Goal: Task Accomplishment & Management: Manage account settings

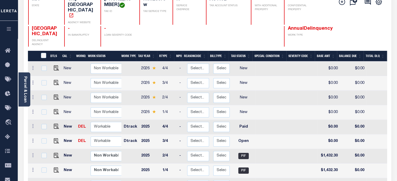
scroll to position [61, 0]
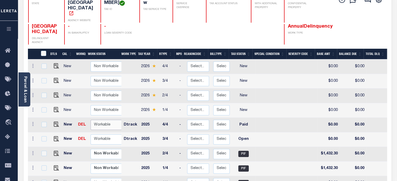
click at [112, 120] on select "Non Workable Workable" at bounding box center [106, 125] width 31 height 10
checkbox input "true"
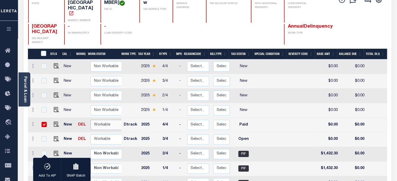
click at [106, 120] on select "Non Workable Workable" at bounding box center [106, 125] width 31 height 10
checkbox input "false"
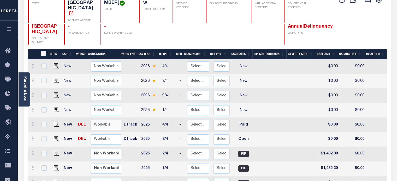
click at [106, 120] on select "Non Workable Workable" at bounding box center [106, 125] width 31 height 10
checkbox input "true"
click at [106, 120] on select "Non Workable Workable" at bounding box center [106, 125] width 31 height 10
checkbox input "false"
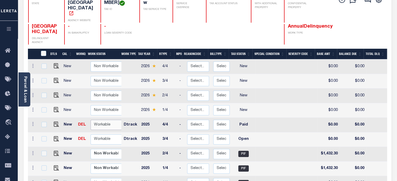
checkbox input "false"
click at [103, 120] on select "Non Workable Workable" at bounding box center [106, 125] width 31 height 10
checkbox input "true"
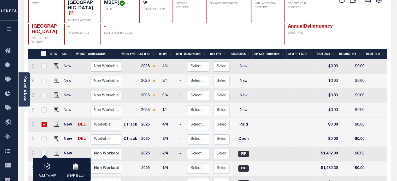
click at [103, 120] on select "Non Workable Workable" at bounding box center [106, 125] width 31 height 10
checkbox input "false"
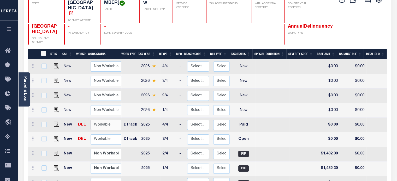
click at [100, 120] on select "Non Workable Workable" at bounding box center [106, 125] width 31 height 10
checkbox input "true"
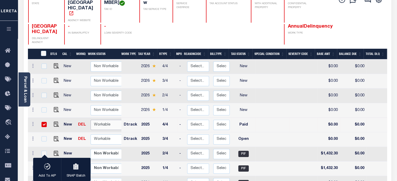
click at [100, 120] on select "Non Workable Workable" at bounding box center [106, 125] width 31 height 10
checkbox input "false"
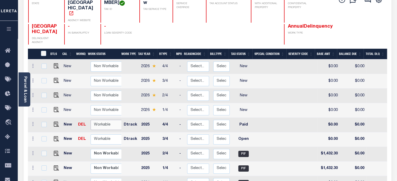
click at [107, 120] on select "Non Workable Workable" at bounding box center [106, 125] width 31 height 10
checkbox input "true"
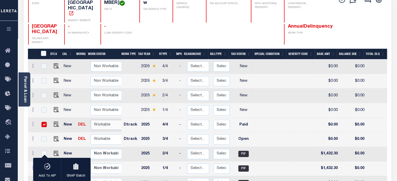
click at [107, 120] on select "Non Workable Workable" at bounding box center [106, 125] width 31 height 10
checkbox input "false"
